Goal: Transaction & Acquisition: Purchase product/service

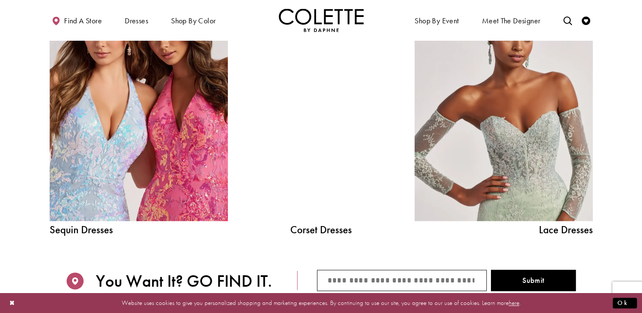
scroll to position [976, 0]
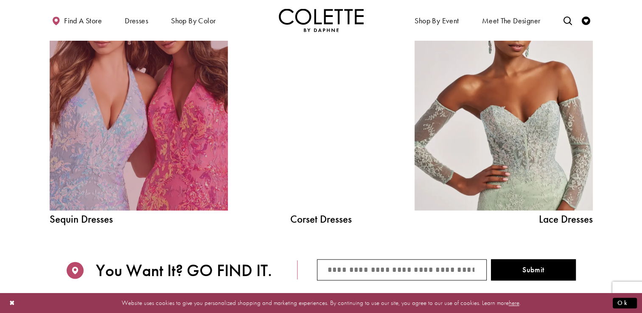
click at [186, 140] on link "Sequin Dresses Related Link" at bounding box center [139, 98] width 178 height 225
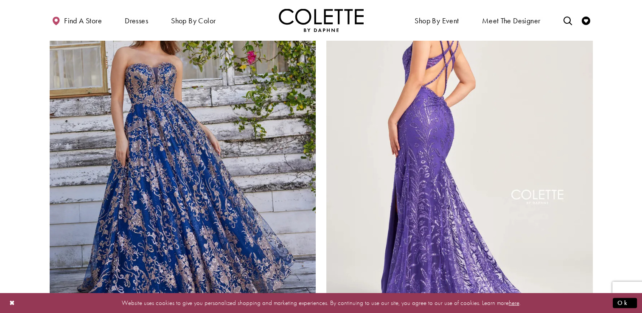
scroll to position [1485, 0]
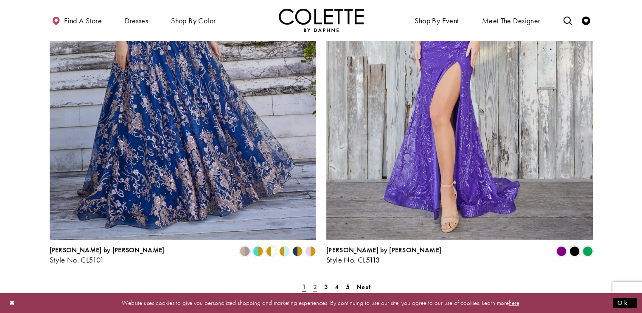
click at [317, 281] on link "2" at bounding box center [315, 287] width 9 height 12
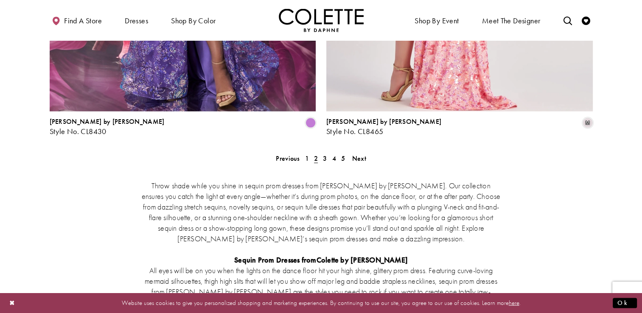
scroll to position [1659, 0]
